Goal: Complete application form

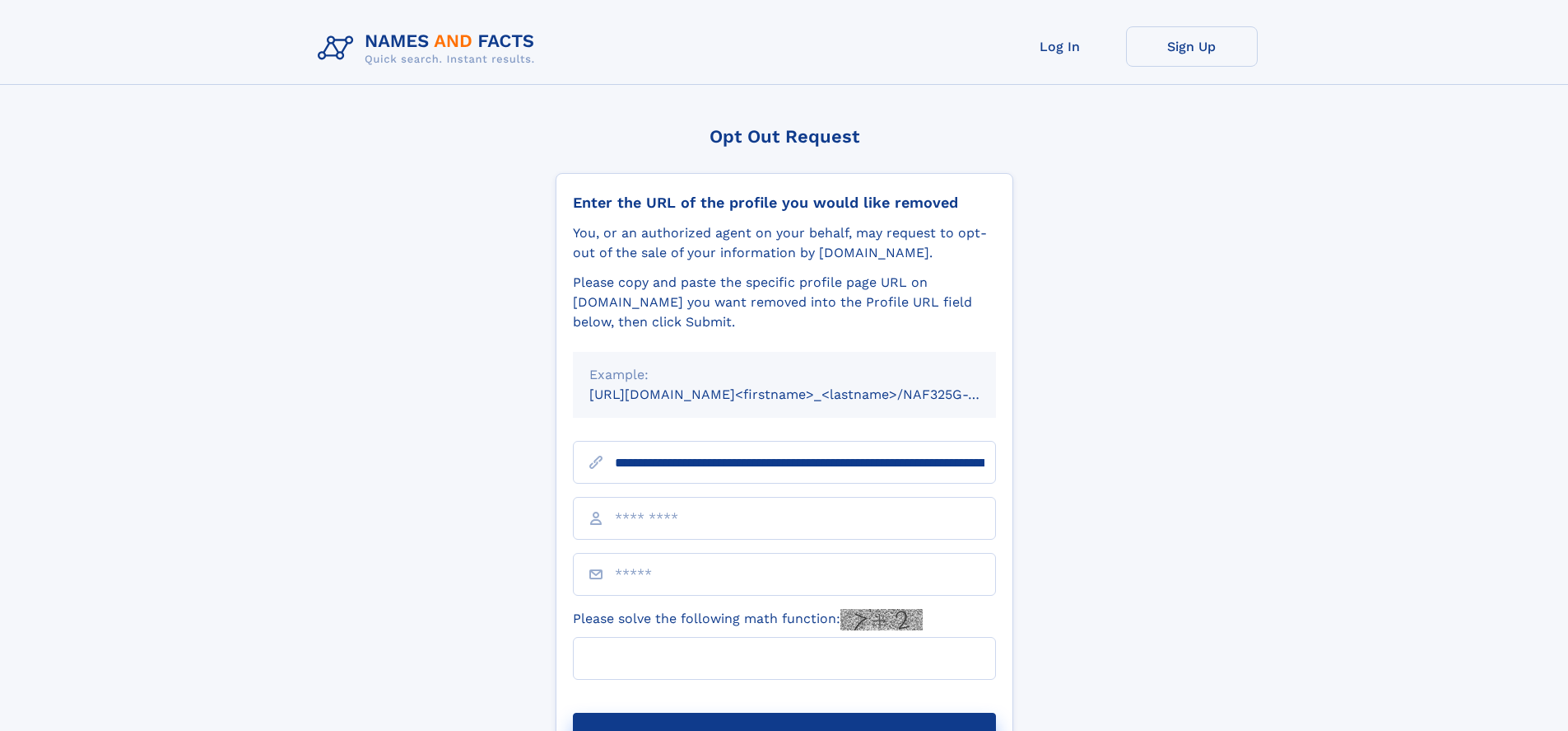
scroll to position [0, 207]
type input "**********"
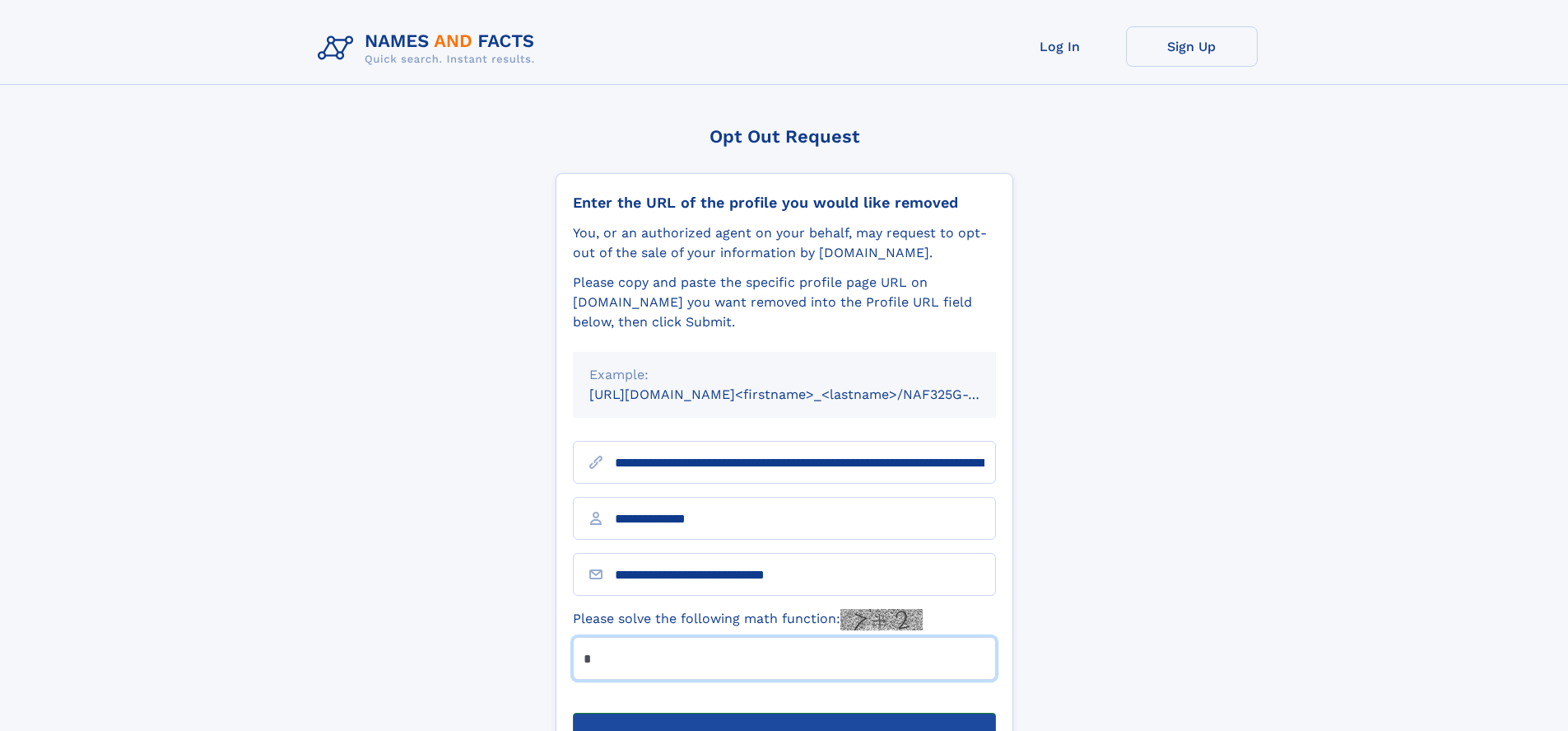
type input "*"
click at [784, 712] on button "Submit Opt Out Request" at bounding box center [784, 738] width 423 height 53
